Goal: Task Accomplishment & Management: Manage account settings

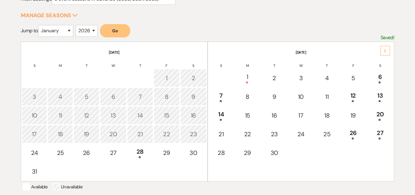
scroll to position [94, 0]
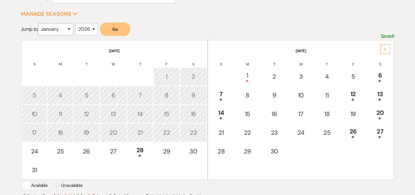
click at [68, 30] on select "January February March April May June July August September October November De…" at bounding box center [55, 30] width 35 height 12
select select "5"
click at [113, 31] on button "Go" at bounding box center [115, 29] width 30 height 13
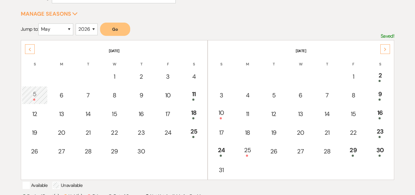
click at [113, 31] on button "Go" at bounding box center [115, 29] width 30 height 13
click at [377, 128] on div "23" at bounding box center [380, 132] width 20 height 11
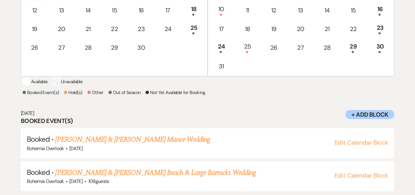
scroll to position [206, 0]
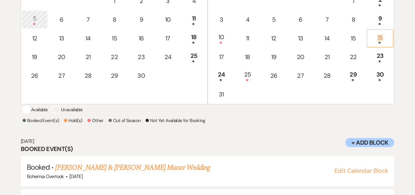
click at [379, 39] on div "16" at bounding box center [380, 38] width 20 height 11
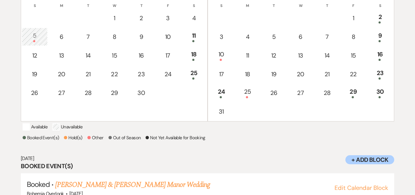
scroll to position [152, 0]
click at [222, 94] on div "24" at bounding box center [221, 92] width 19 height 11
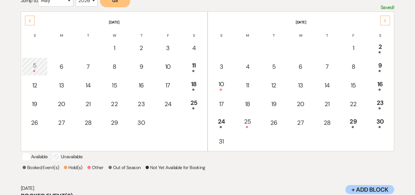
scroll to position [113, 0]
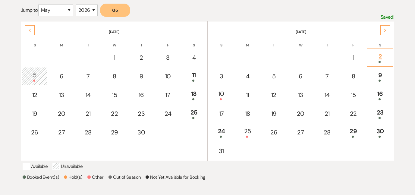
click at [381, 58] on div "2" at bounding box center [380, 57] width 20 height 11
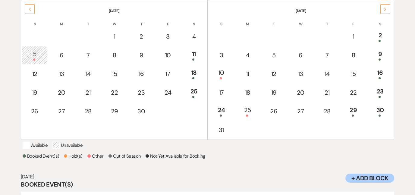
scroll to position [126, 0]
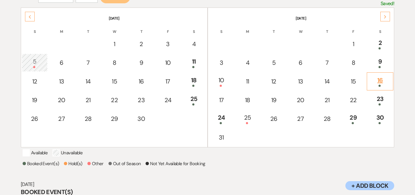
click at [382, 81] on div "16" at bounding box center [380, 81] width 20 height 11
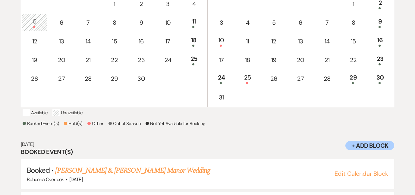
scroll to position [159, 0]
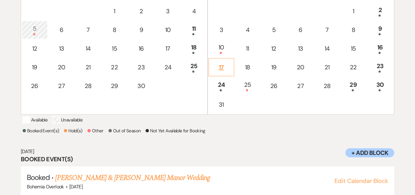
click at [216, 66] on div "17" at bounding box center [221, 67] width 19 height 9
select select "other"
select select "false"
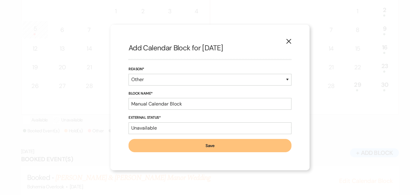
click at [290, 43] on use "button" at bounding box center [288, 41] width 5 height 5
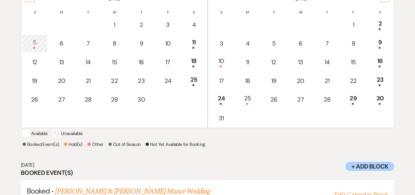
scroll to position [146, 0]
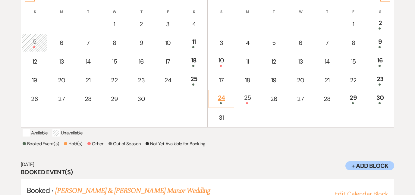
click at [224, 98] on div "24" at bounding box center [221, 98] width 19 height 11
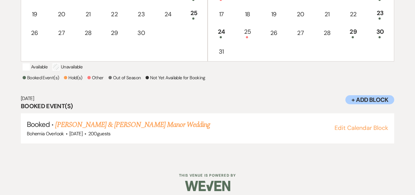
scroll to position [180, 0]
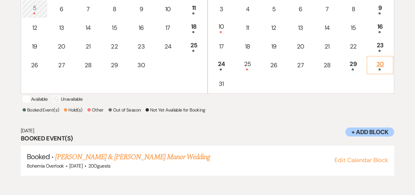
click at [379, 66] on div "30" at bounding box center [380, 64] width 20 height 11
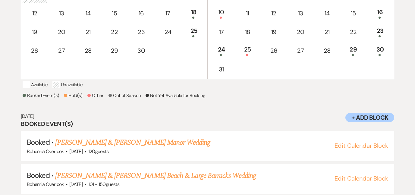
scroll to position [206, 0]
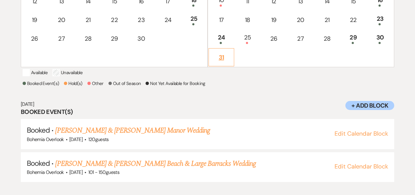
click at [224, 59] on div "31" at bounding box center [221, 57] width 19 height 9
select select "other"
select select "false"
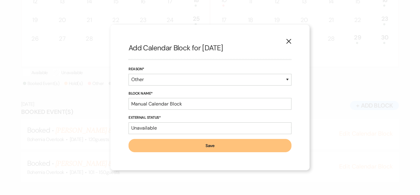
click at [287, 41] on icon "X" at bounding box center [288, 41] width 5 height 5
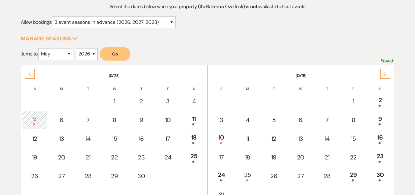
scroll to position [140, 0]
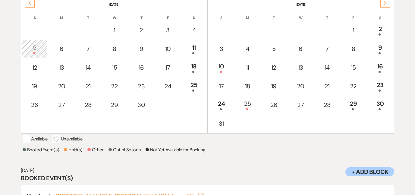
click at [383, 4] on div "Next" at bounding box center [386, 3] width 10 height 10
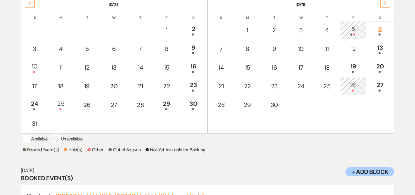
click at [377, 34] on div at bounding box center [380, 34] width 20 height 2
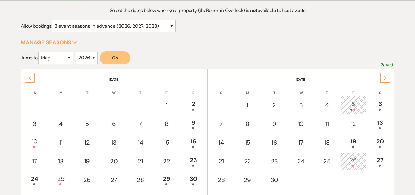
scroll to position [64, 0]
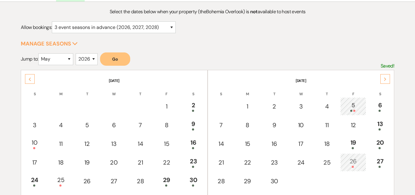
click at [30, 78] on icon "Previous" at bounding box center [29, 80] width 3 height 4
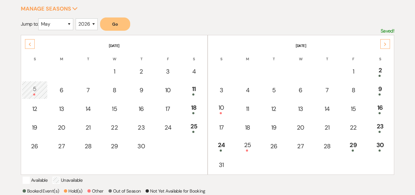
scroll to position [133, 0]
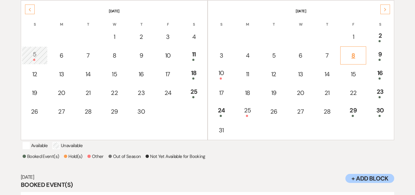
click at [357, 56] on div "8" at bounding box center [353, 55] width 19 height 9
select select "other"
select select "false"
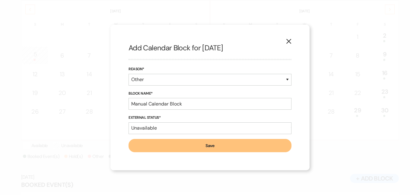
click at [291, 41] on icon "X" at bounding box center [288, 41] width 5 height 5
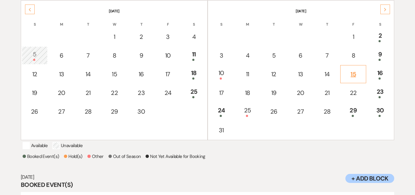
click at [354, 78] on div "15" at bounding box center [353, 74] width 19 height 9
select select "other"
select select "false"
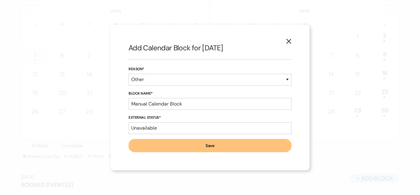
click at [286, 42] on button "X" at bounding box center [288, 41] width 9 height 11
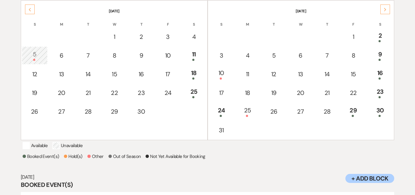
click at [385, 11] on use at bounding box center [386, 9] width 2 height 3
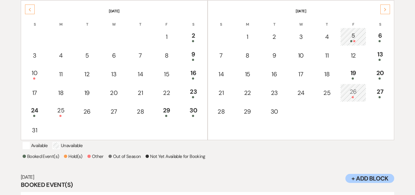
scroll to position [121, 0]
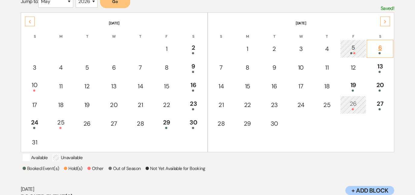
click at [382, 46] on div "6" at bounding box center [380, 48] width 20 height 11
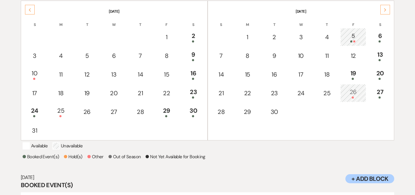
click at [363, 36] on td "5" at bounding box center [354, 37] width 26 height 18
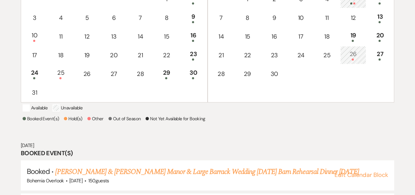
click at [357, 36] on tbody "1 2 3 4 5 6 7 8 9 10 11 12 13 14 15 16 17 18 19 20 21 22 23 24 25 26 27 28 29 30" at bounding box center [301, 46] width 185 height 112
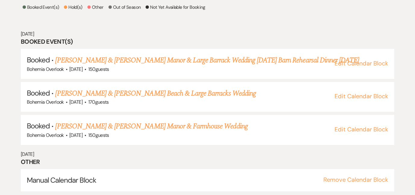
scroll to position [291, 0]
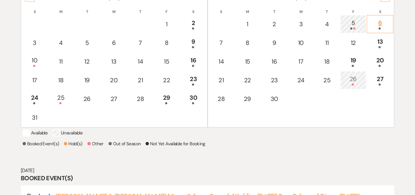
click at [384, 23] on div "6" at bounding box center [380, 23] width 20 height 11
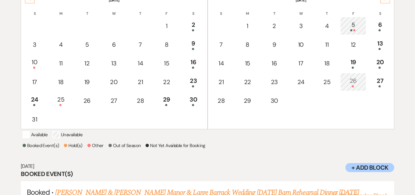
scroll to position [141, 0]
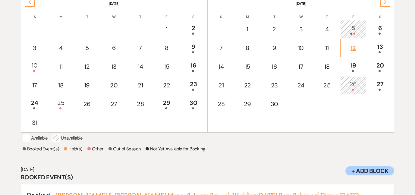
click at [356, 49] on div "12" at bounding box center [353, 47] width 19 height 9
select select "other"
select select "false"
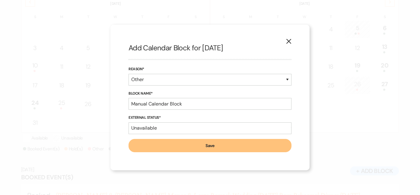
click at [289, 40] on use "button" at bounding box center [288, 41] width 5 height 5
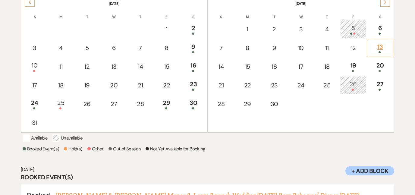
click at [376, 49] on div "13" at bounding box center [380, 47] width 20 height 11
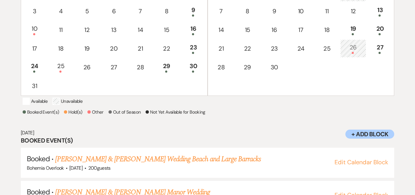
scroll to position [164, 0]
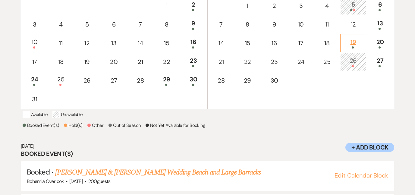
click at [357, 43] on div "19" at bounding box center [353, 42] width 19 height 11
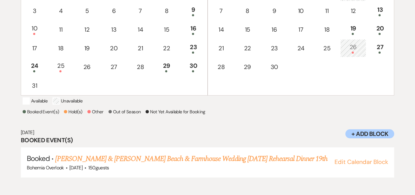
scroll to position [190, 0]
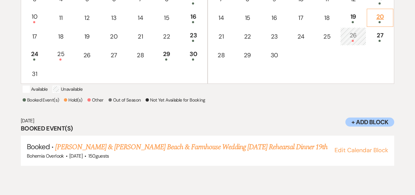
click at [378, 16] on div "20" at bounding box center [380, 17] width 20 height 11
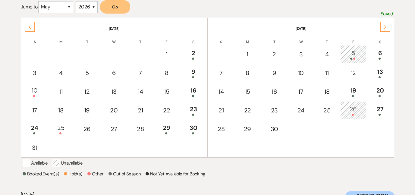
scroll to position [116, 0]
click at [383, 73] on div "13" at bounding box center [380, 72] width 20 height 11
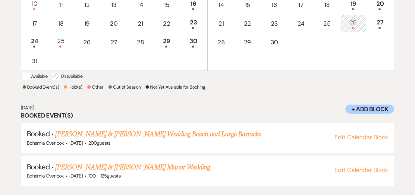
scroll to position [206, 0]
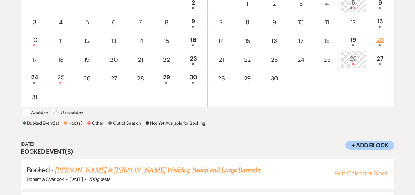
click at [378, 37] on div "20" at bounding box center [380, 40] width 20 height 11
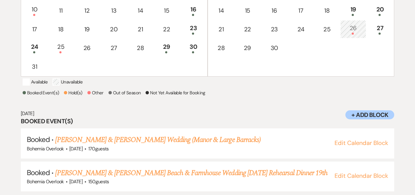
scroll to position [199, 0]
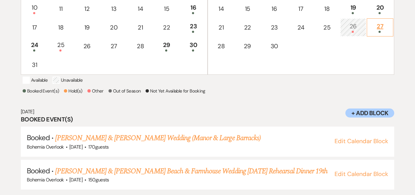
click at [375, 29] on div "27" at bounding box center [380, 27] width 20 height 11
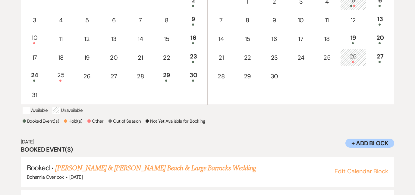
scroll to position [167, 0]
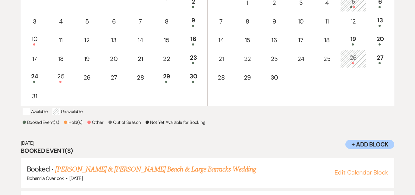
click at [355, 58] on div "26" at bounding box center [353, 58] width 19 height 11
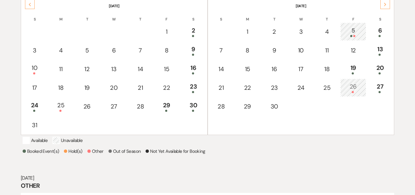
scroll to position [140, 0]
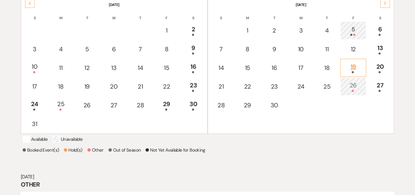
click at [353, 71] on span at bounding box center [353, 72] width 2 height 2
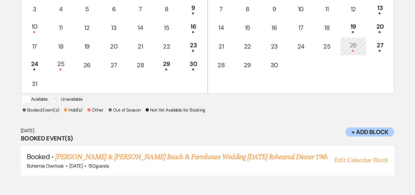
scroll to position [180, 0]
drag, startPoint x: 415, startPoint y: 121, endPoint x: 415, endPoint y: 131, distance: 10.3
click at [415, 131] on div "Select the dates below when your property (the Bohemia Overlook ) is not availa…" at bounding box center [207, 40] width 415 height 296
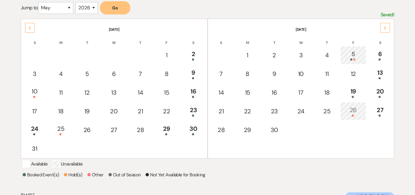
scroll to position [114, 0]
